Goal: Transaction & Acquisition: Subscribe to service/newsletter

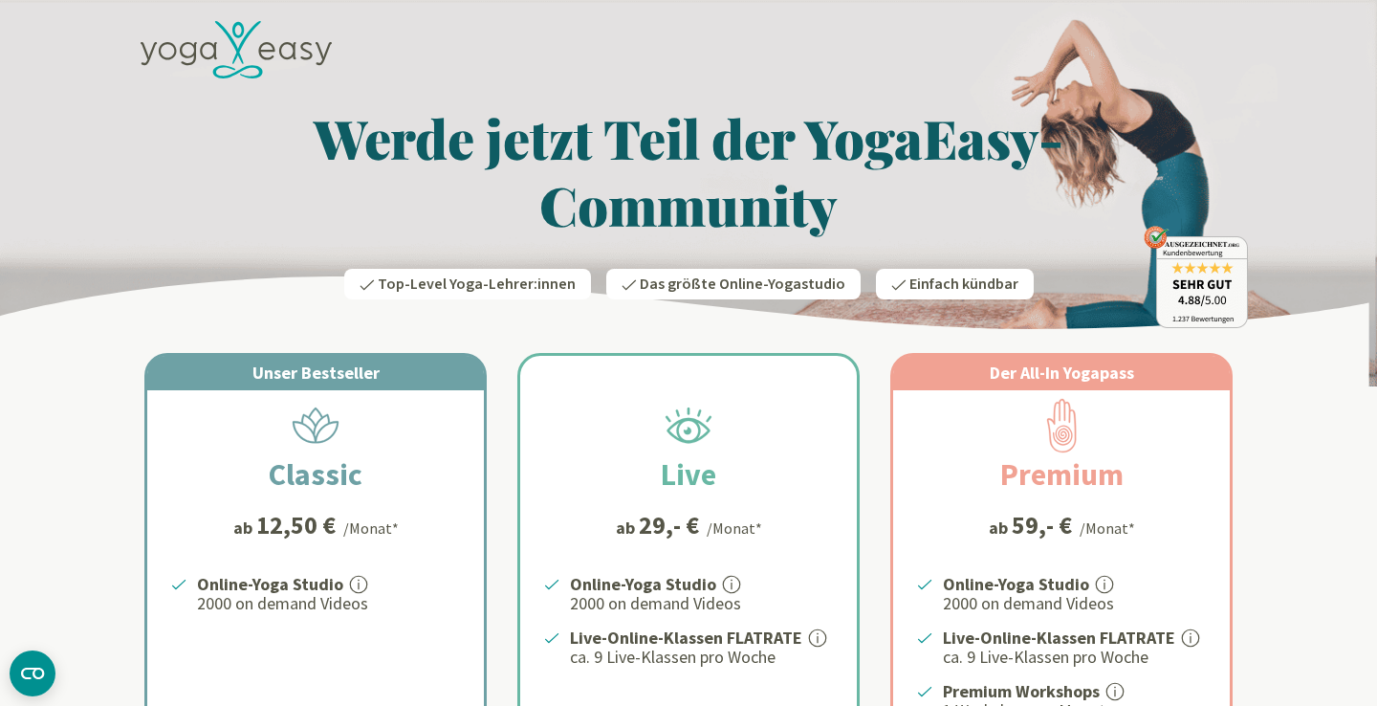
click at [261, 55] on icon at bounding box center [266, 51] width 16 height 18
